Goal: Find specific page/section: Find specific page/section

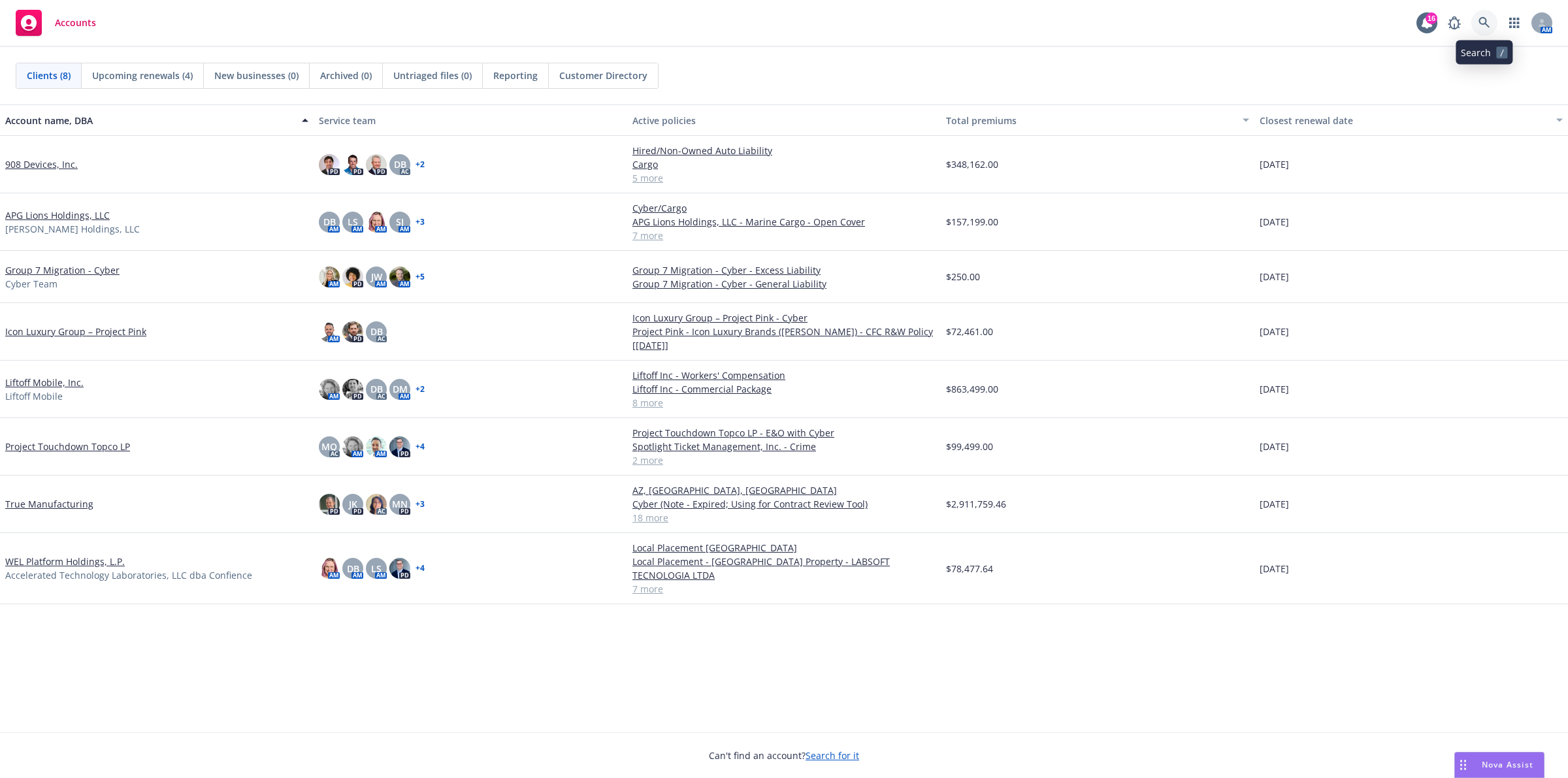
click at [1478, 24] on icon at bounding box center [1484, 23] width 12 height 12
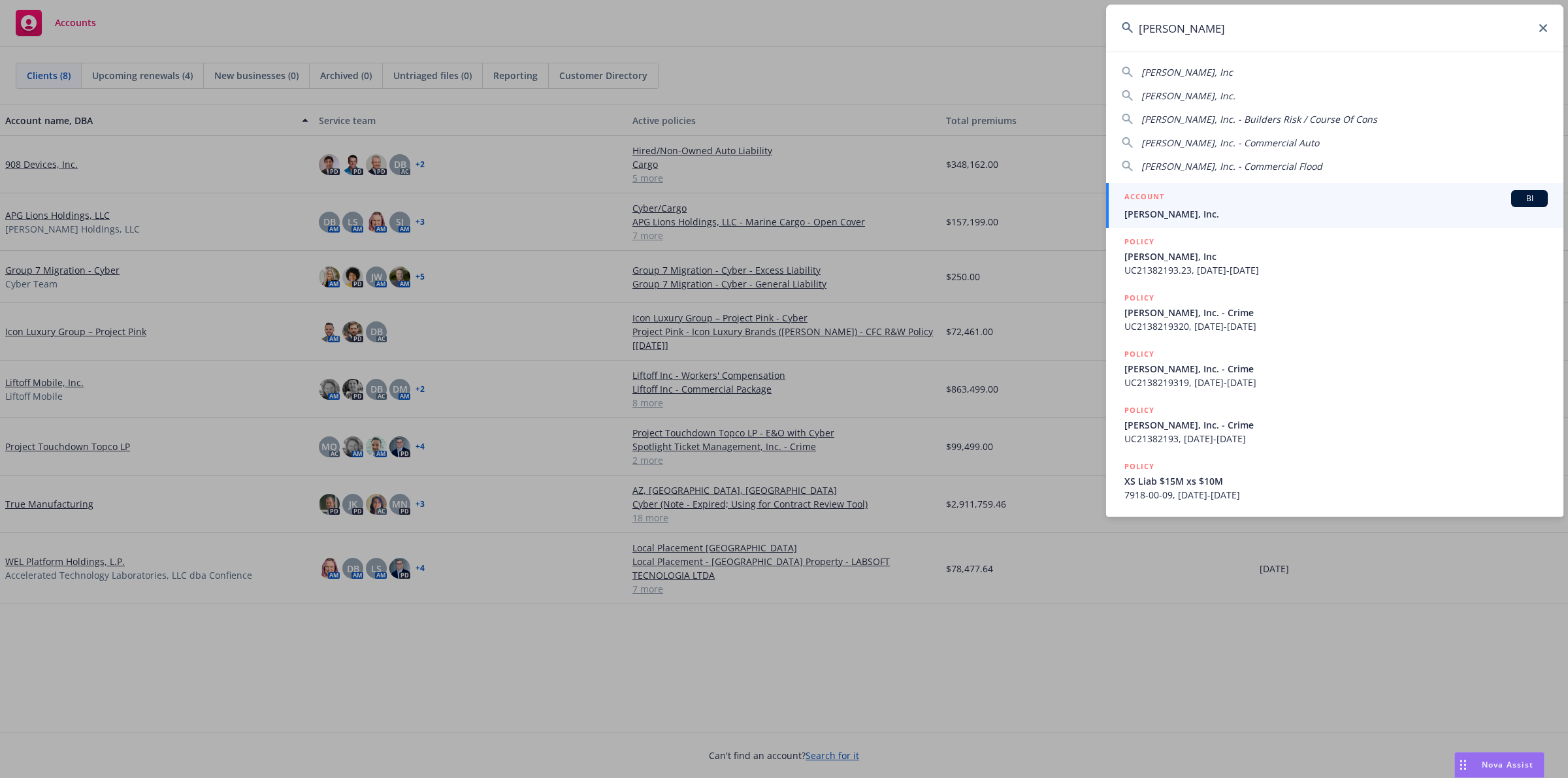
type input "[PERSON_NAME]"
click at [1297, 194] on div "ACCOUNT BI" at bounding box center [1335, 198] width 423 height 17
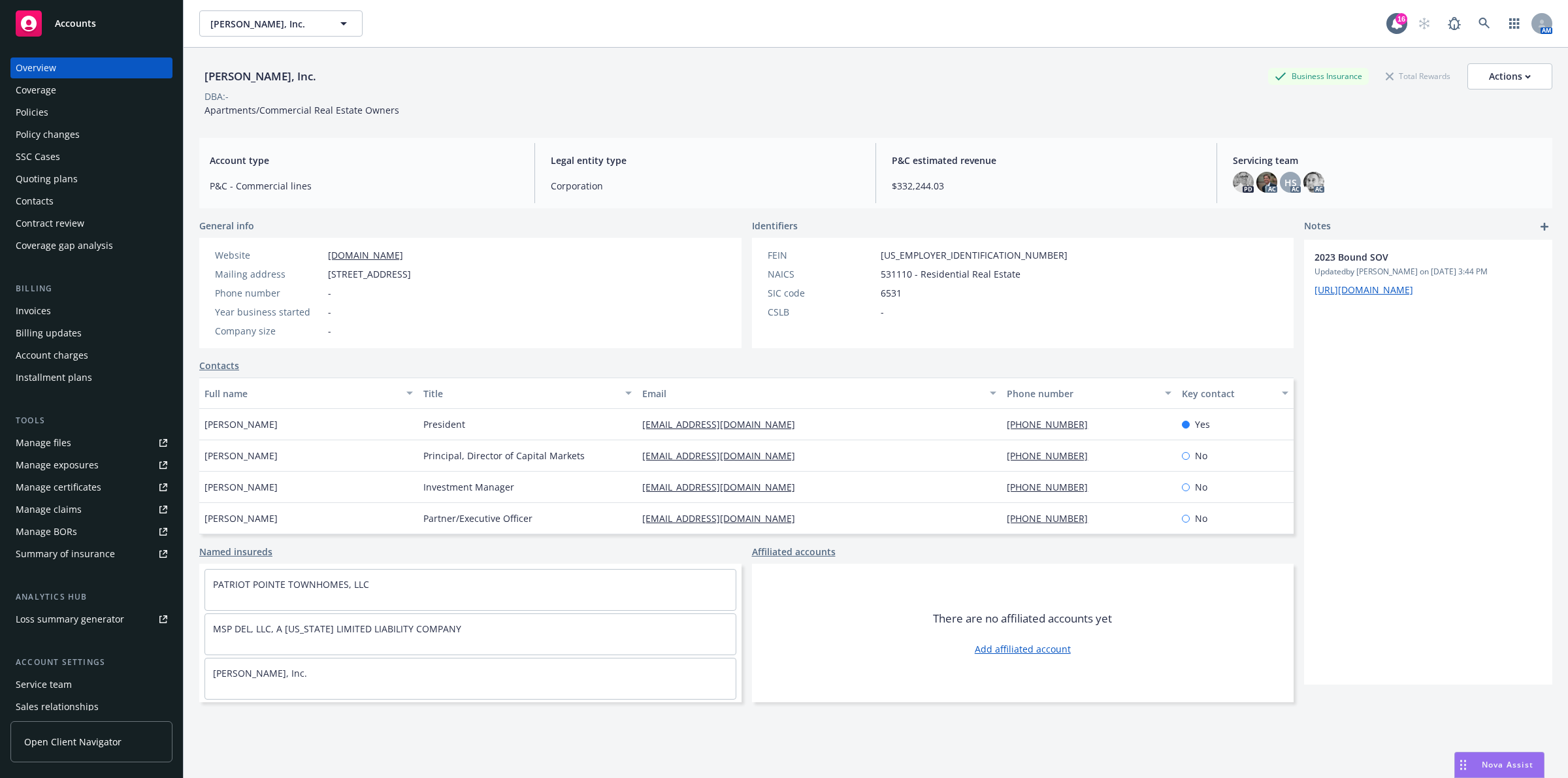
click at [105, 114] on div "Policies" at bounding box center [92, 112] width 152 height 21
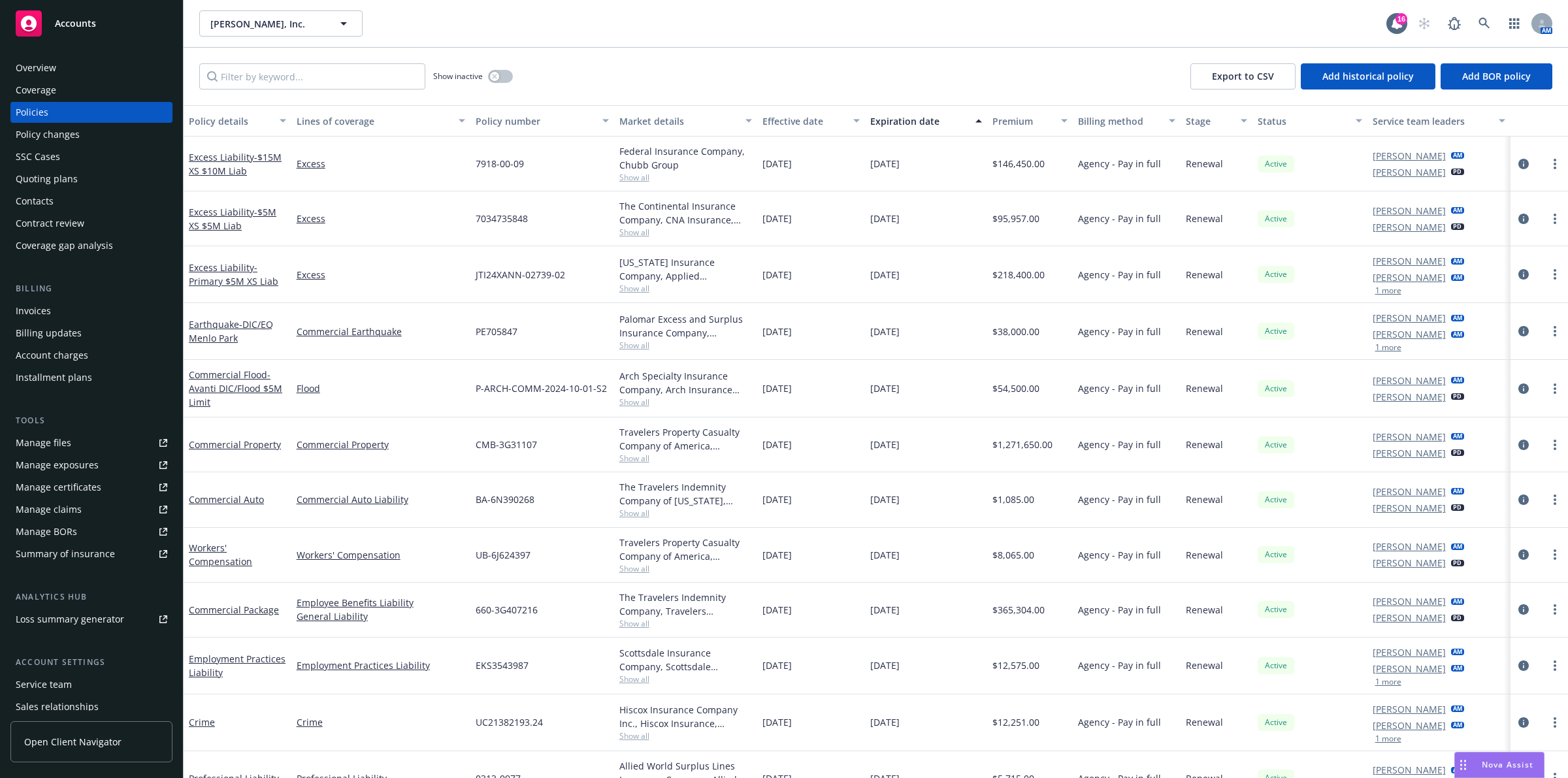
click at [1023, 118] on div "Premium" at bounding box center [1023, 121] width 62 height 13
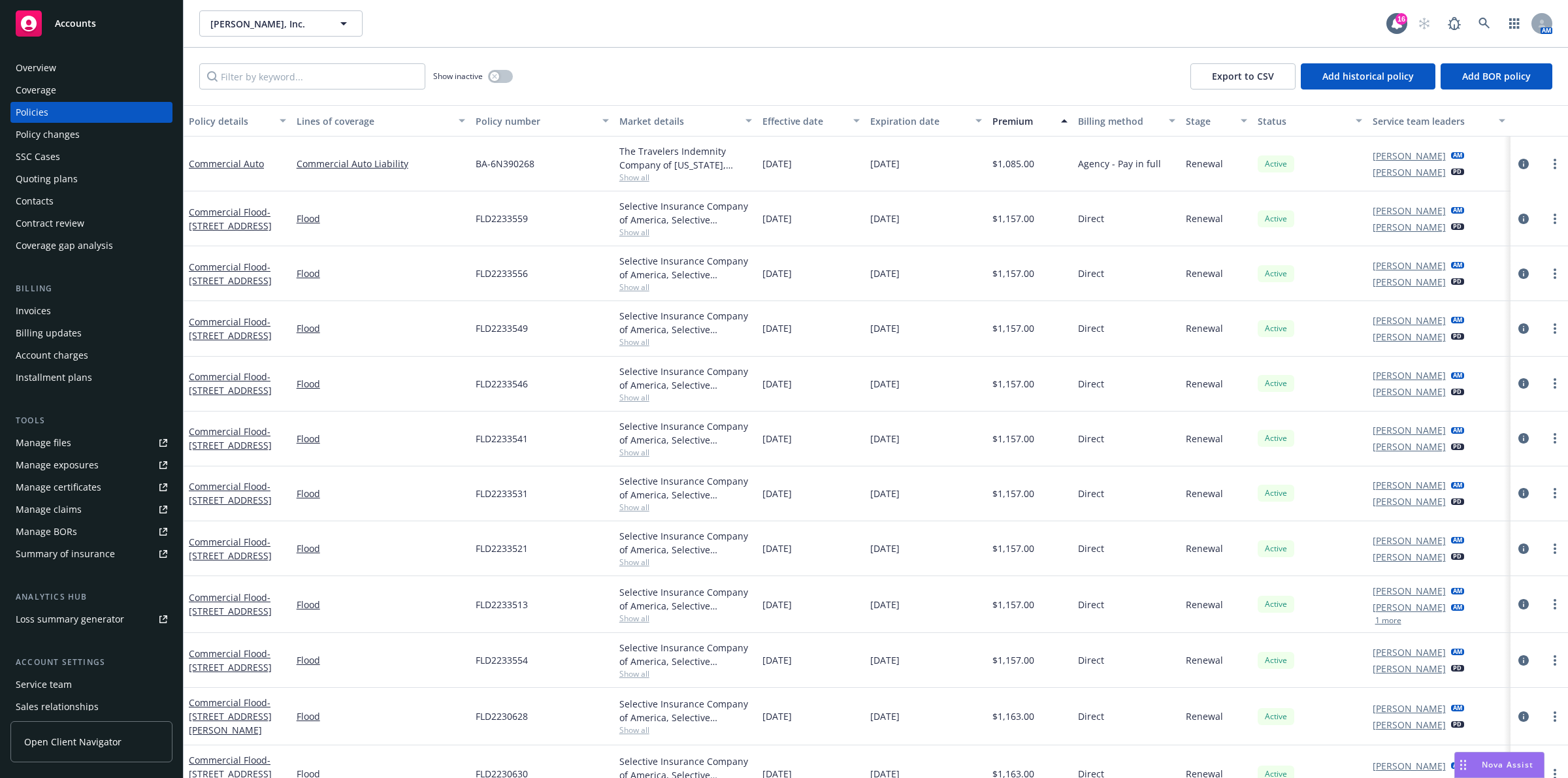
click at [1023, 118] on div "Premium" at bounding box center [1023, 121] width 62 height 13
